Goal: Task Accomplishment & Management: Manage account settings

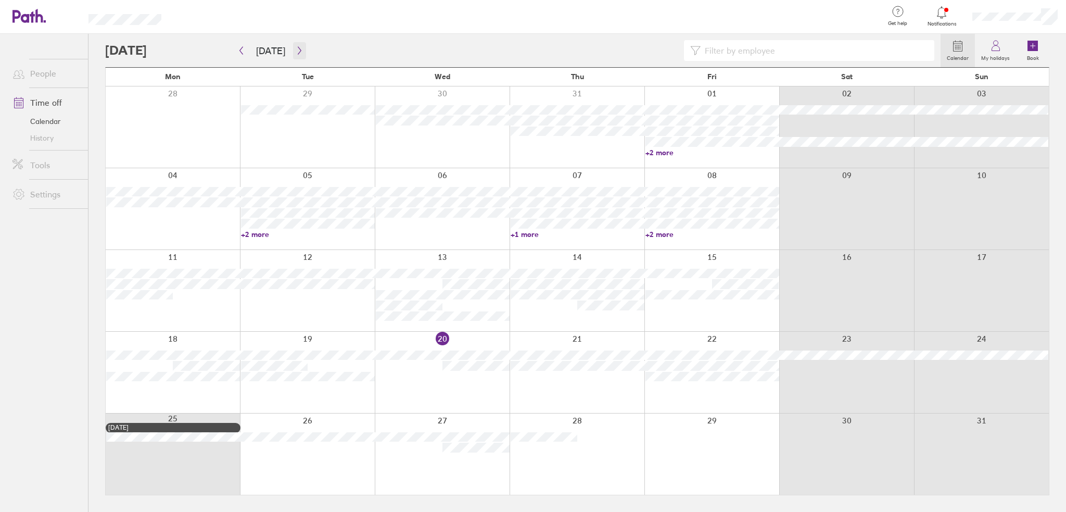
click at [293, 47] on button "button" at bounding box center [299, 50] width 13 height 17
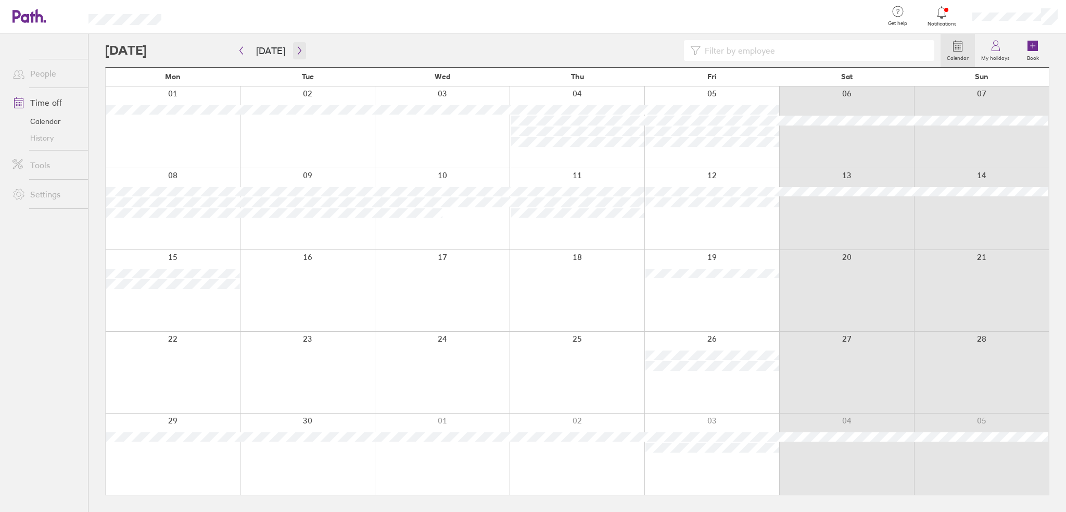
click at [296, 49] on icon "button" at bounding box center [300, 50] width 8 height 8
